Goal: Information Seeking & Learning: Learn about a topic

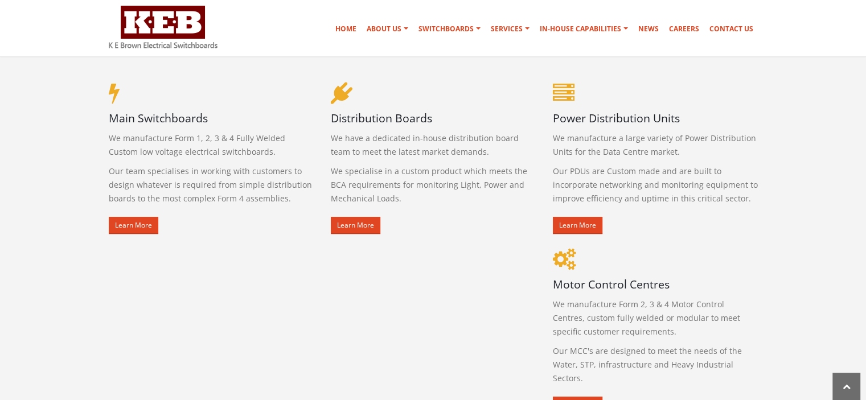
scroll to position [630, 0]
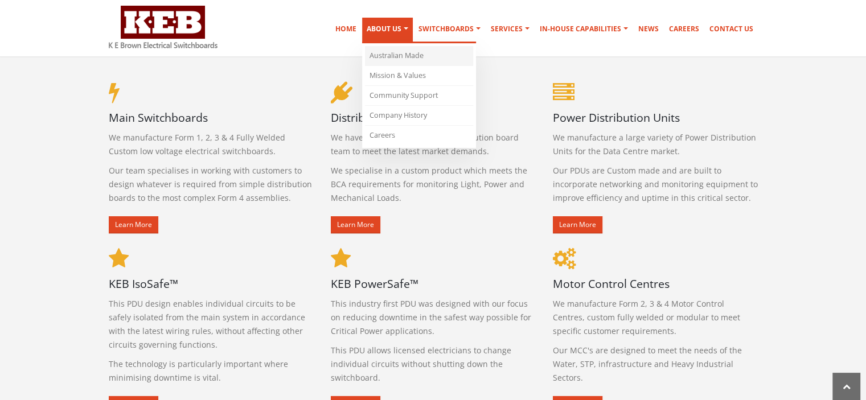
click at [397, 52] on link "Australian Made" at bounding box center [419, 56] width 108 height 20
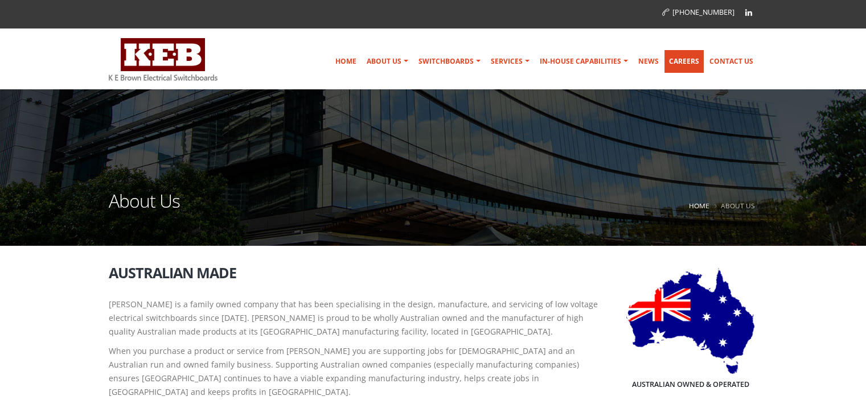
click at [683, 63] on link "Careers" at bounding box center [683, 61] width 39 height 23
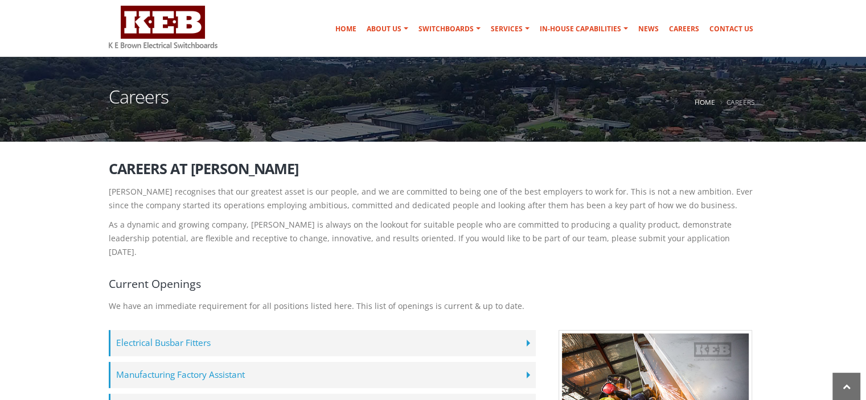
scroll to position [165, 0]
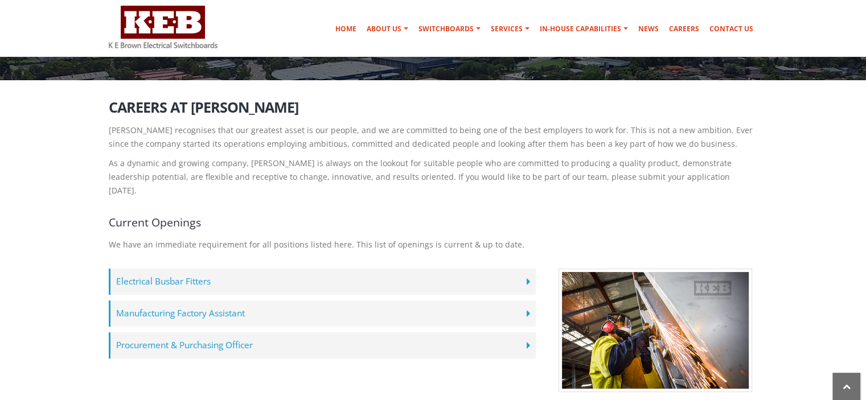
click at [221, 301] on label "Manufacturing Factory Assistant" at bounding box center [322, 314] width 427 height 26
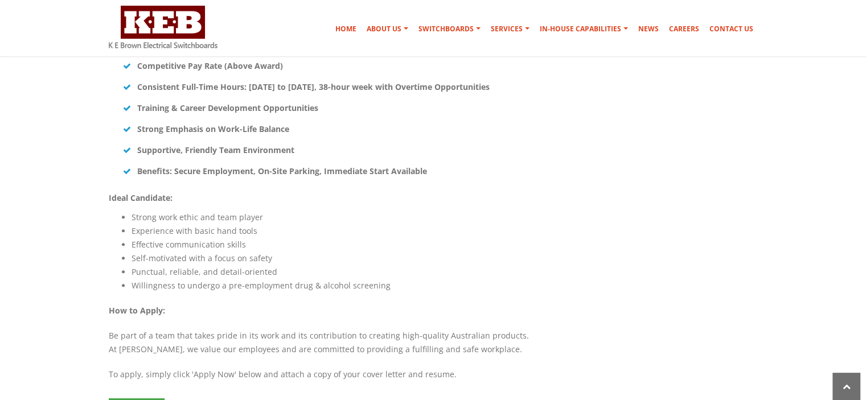
scroll to position [819, 0]
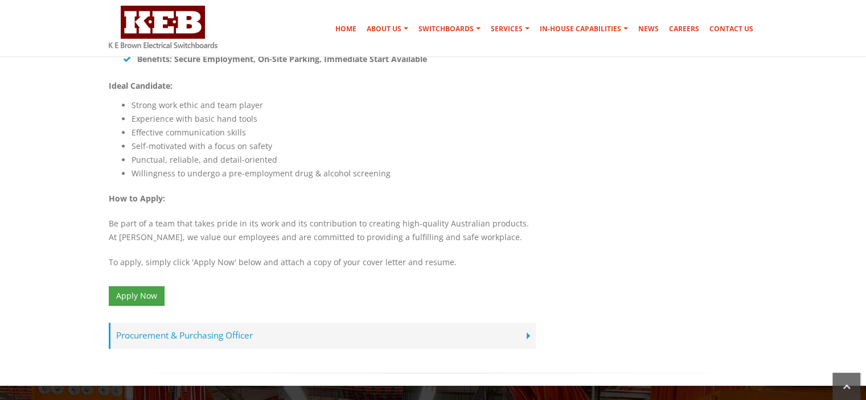
click at [504, 323] on label "Procurement & Purchasing Officer" at bounding box center [322, 336] width 427 height 26
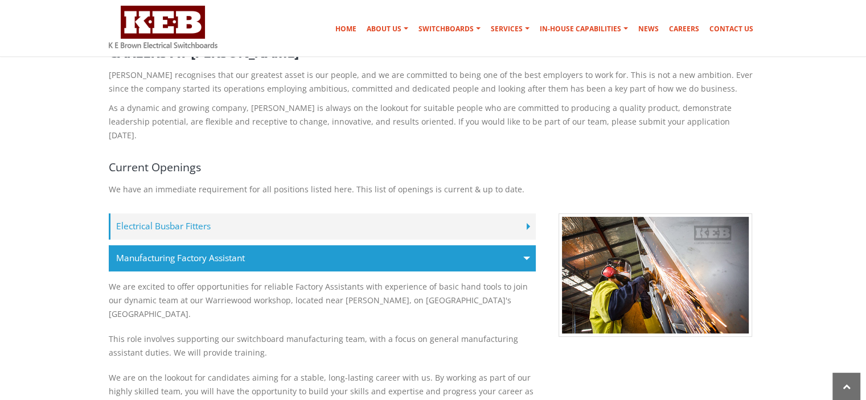
scroll to position [220, 0]
click at [330, 214] on label "Electrical Busbar Fitters" at bounding box center [322, 227] width 427 height 26
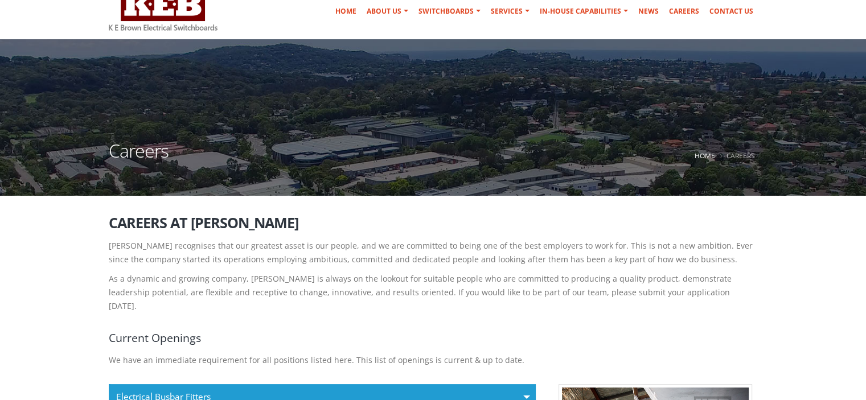
scroll to position [0, 0]
